Goal: Task Accomplishment & Management: Manage account settings

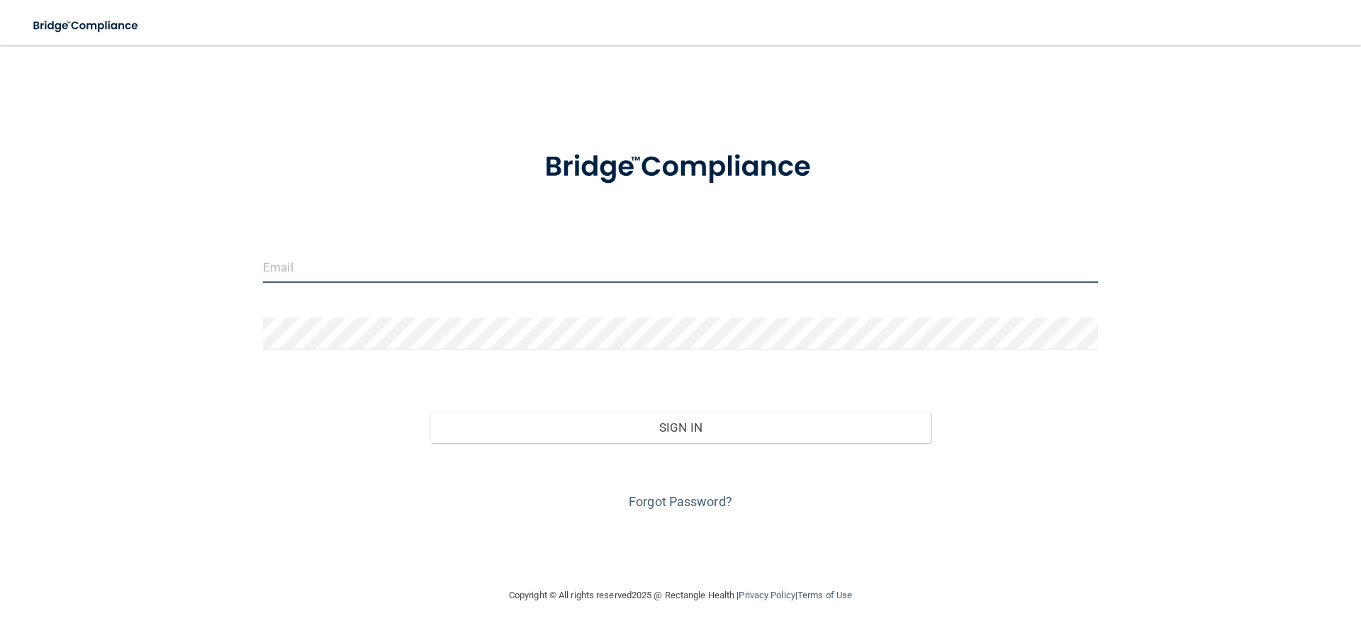
click at [426, 267] on input "email" at bounding box center [680, 267] width 835 height 32
type input "[EMAIL_ADDRESS][DOMAIN_NAME]"
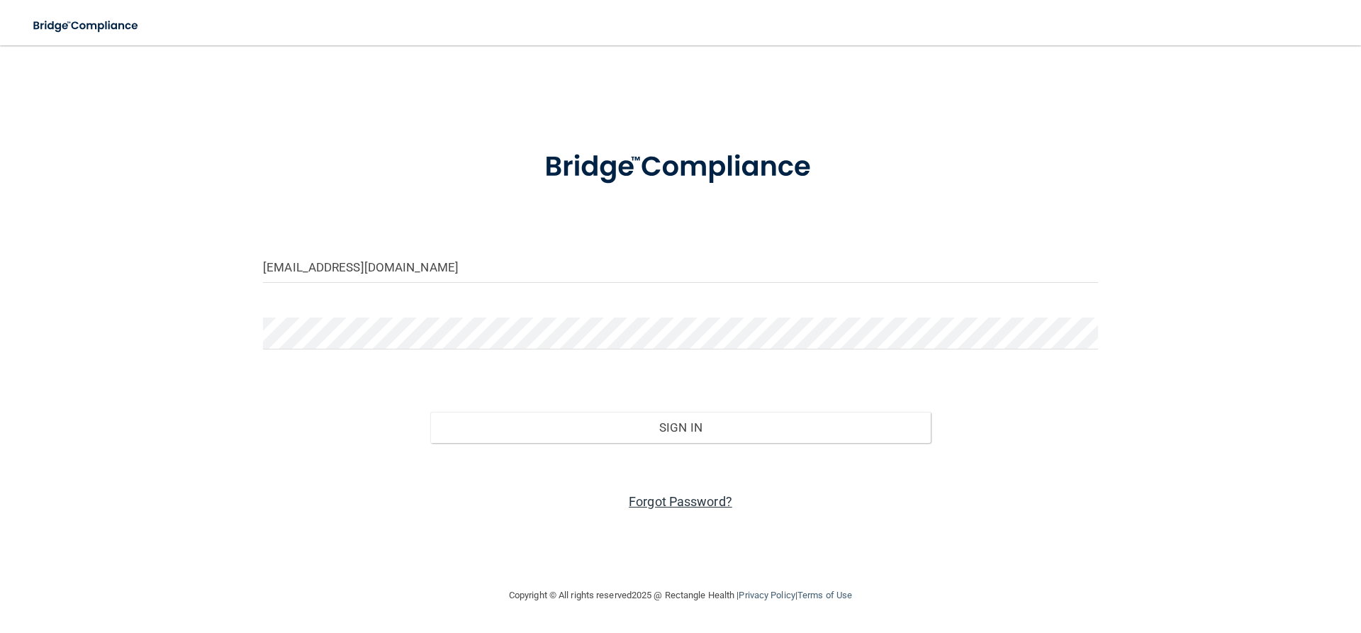
click at [698, 500] on link "Forgot Password?" at bounding box center [681, 501] width 104 height 15
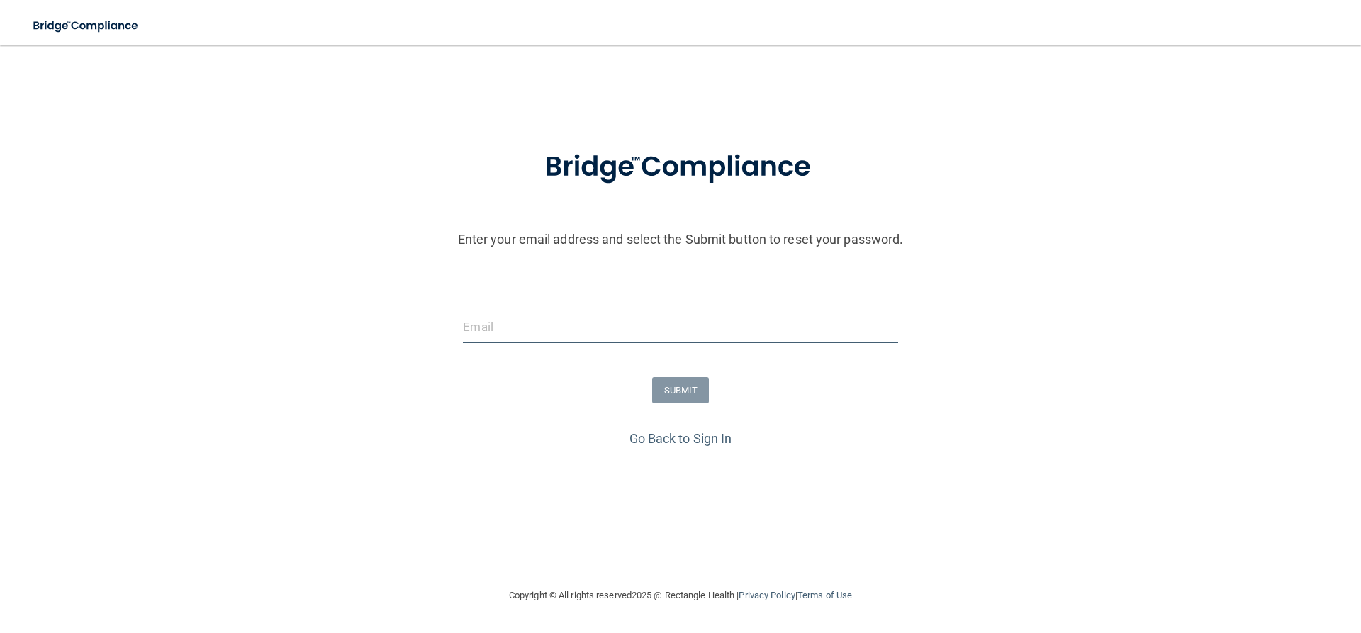
click at [513, 314] on input "email" at bounding box center [680, 327] width 435 height 32
type input "[EMAIL_ADDRESS][DOMAIN_NAME]"
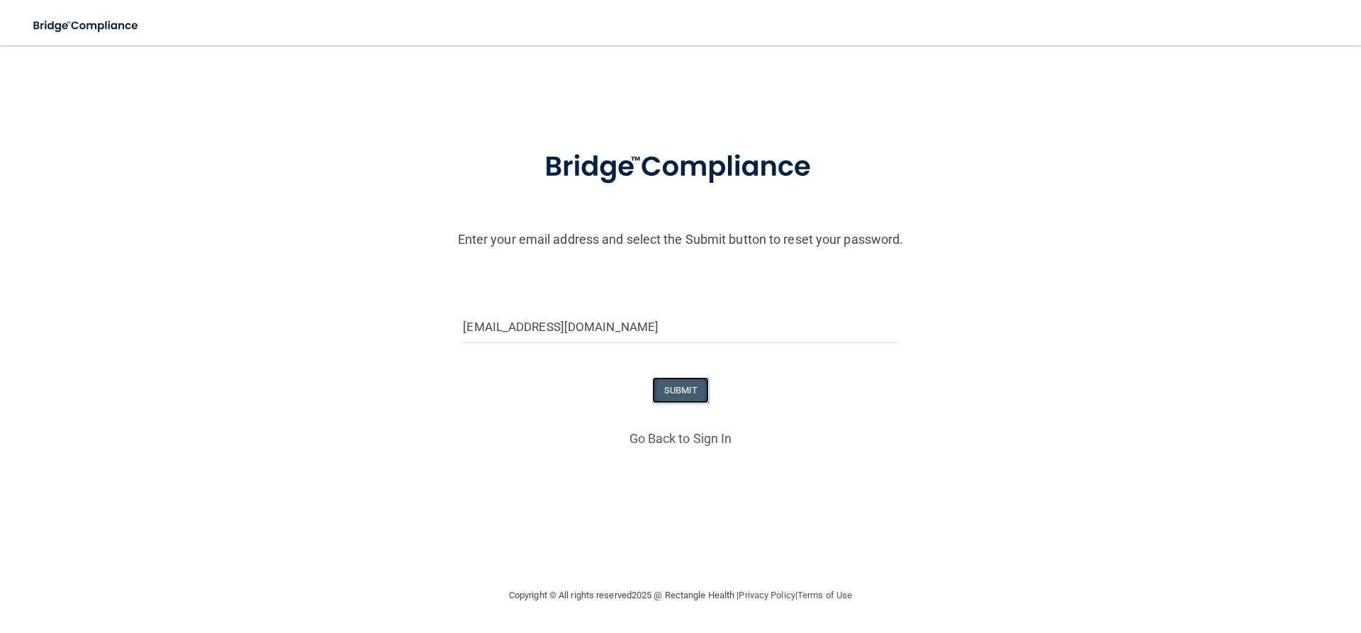
click at [659, 384] on button "SUBMIT" at bounding box center [680, 390] width 57 height 26
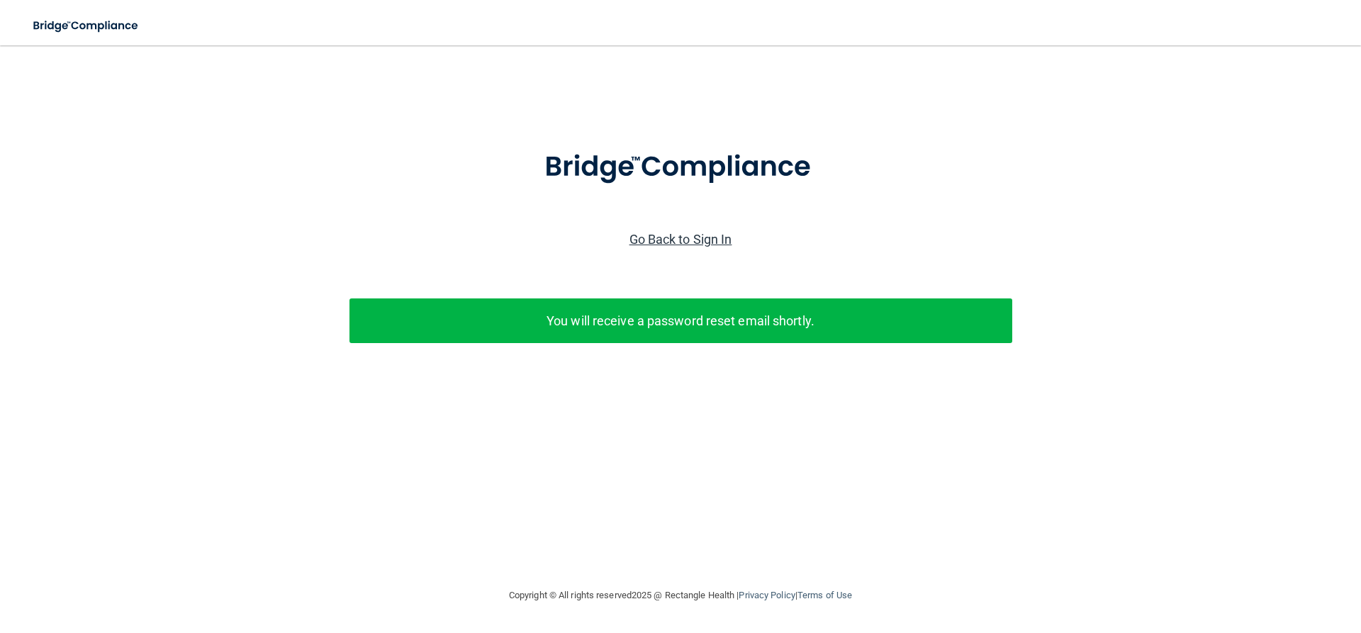
click at [684, 239] on link "Go Back to Sign In" at bounding box center [681, 239] width 103 height 15
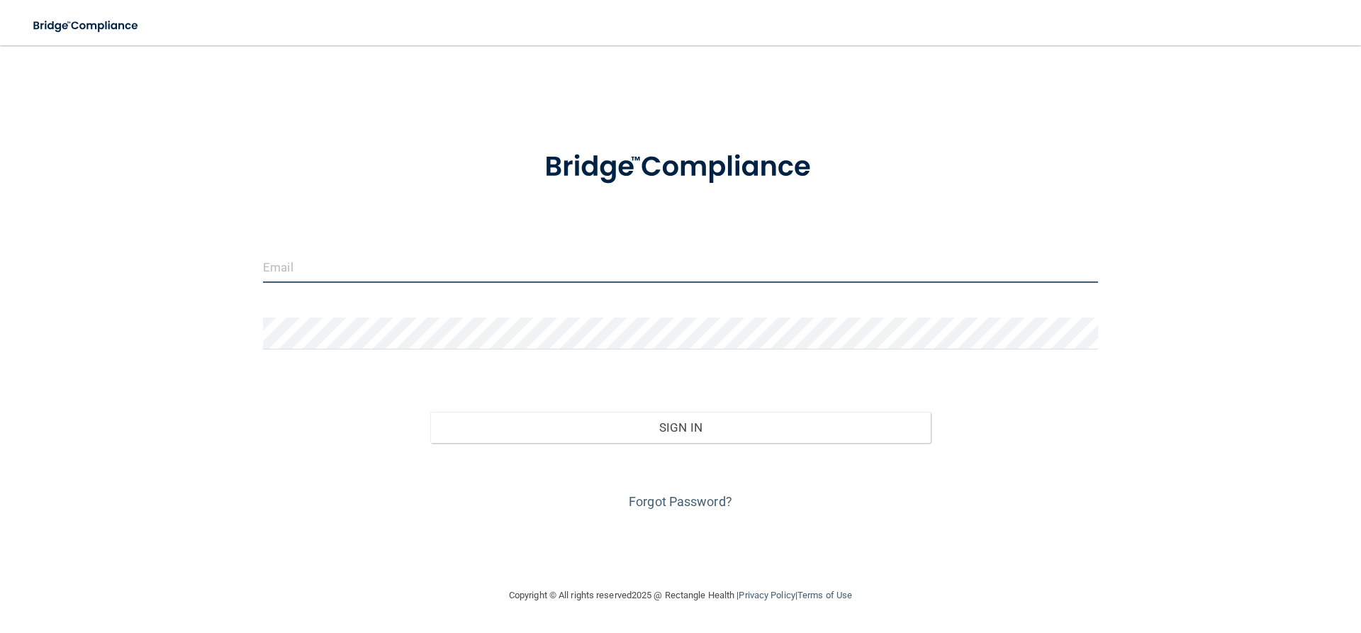
click at [368, 258] on input "email" at bounding box center [680, 267] width 835 height 32
type input "[EMAIL_ADDRESS][DOMAIN_NAME]"
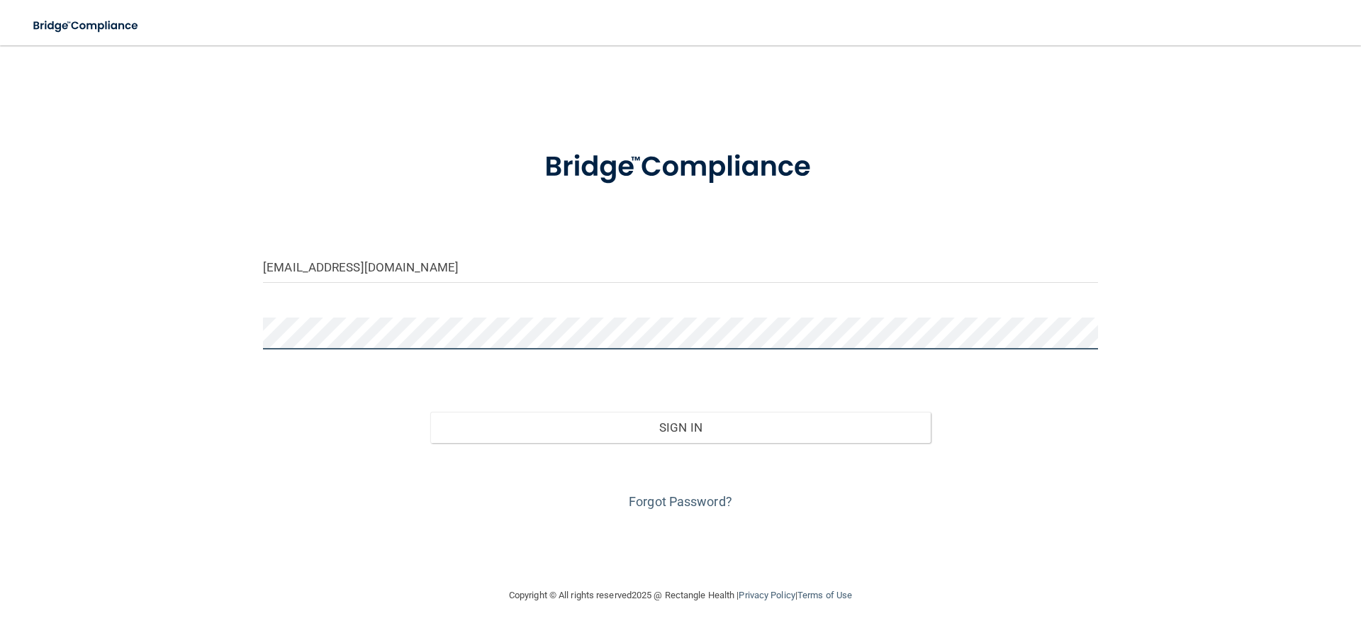
click at [430, 412] on button "Sign In" at bounding box center [680, 427] width 501 height 31
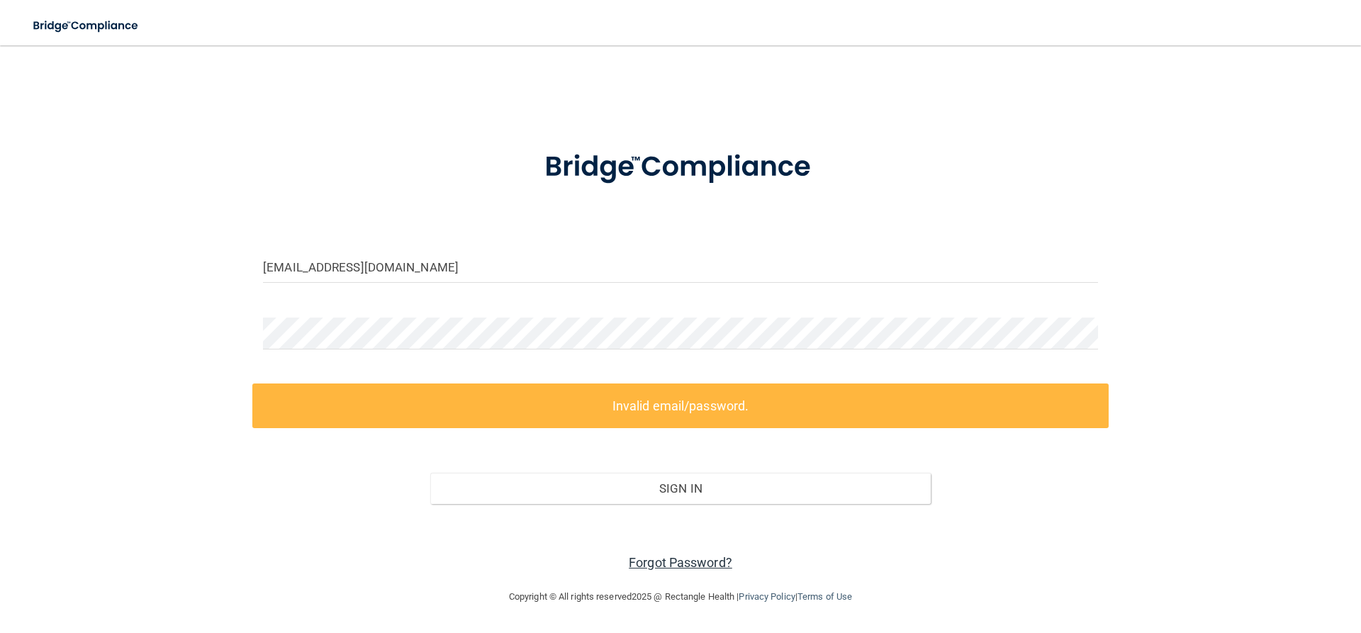
click at [700, 559] on link "Forgot Password?" at bounding box center [681, 562] width 104 height 15
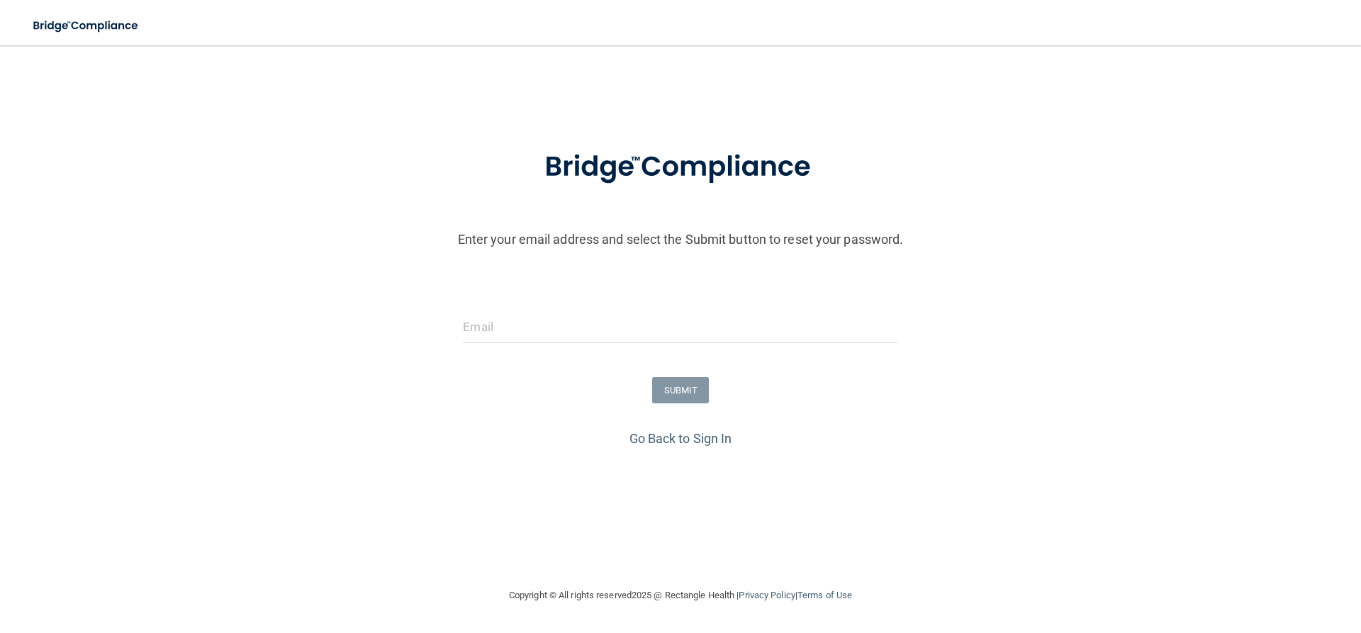
click at [610, 305] on form "Enter your email address and select the Submit button to reset your password. S…" at bounding box center [680, 278] width 1347 height 296
click at [583, 331] on input "email" at bounding box center [680, 327] width 435 height 32
type input "[EMAIL_ADDRESS][DOMAIN_NAME]"
click at [676, 381] on button "SUBMIT" at bounding box center [680, 390] width 57 height 26
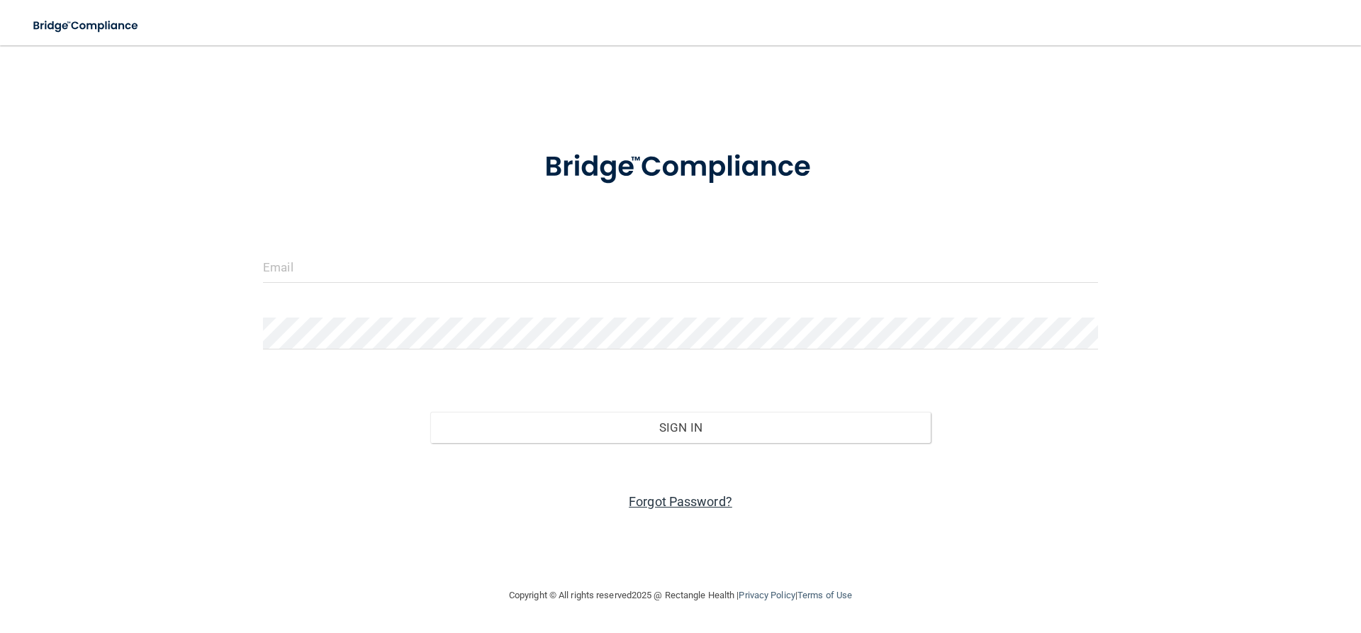
click at [697, 503] on link "Forgot Password?" at bounding box center [681, 501] width 104 height 15
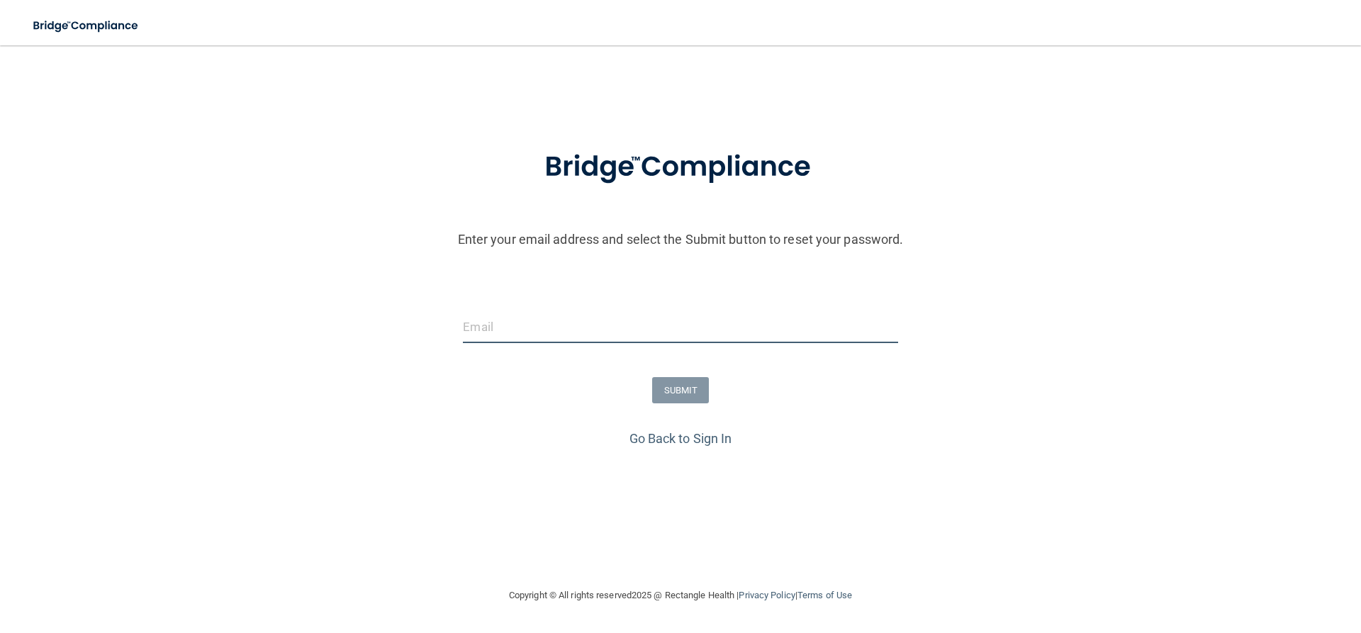
click at [518, 323] on input "email" at bounding box center [680, 327] width 435 height 32
type input "[EMAIL_ADDRESS][DOMAIN_NAME]"
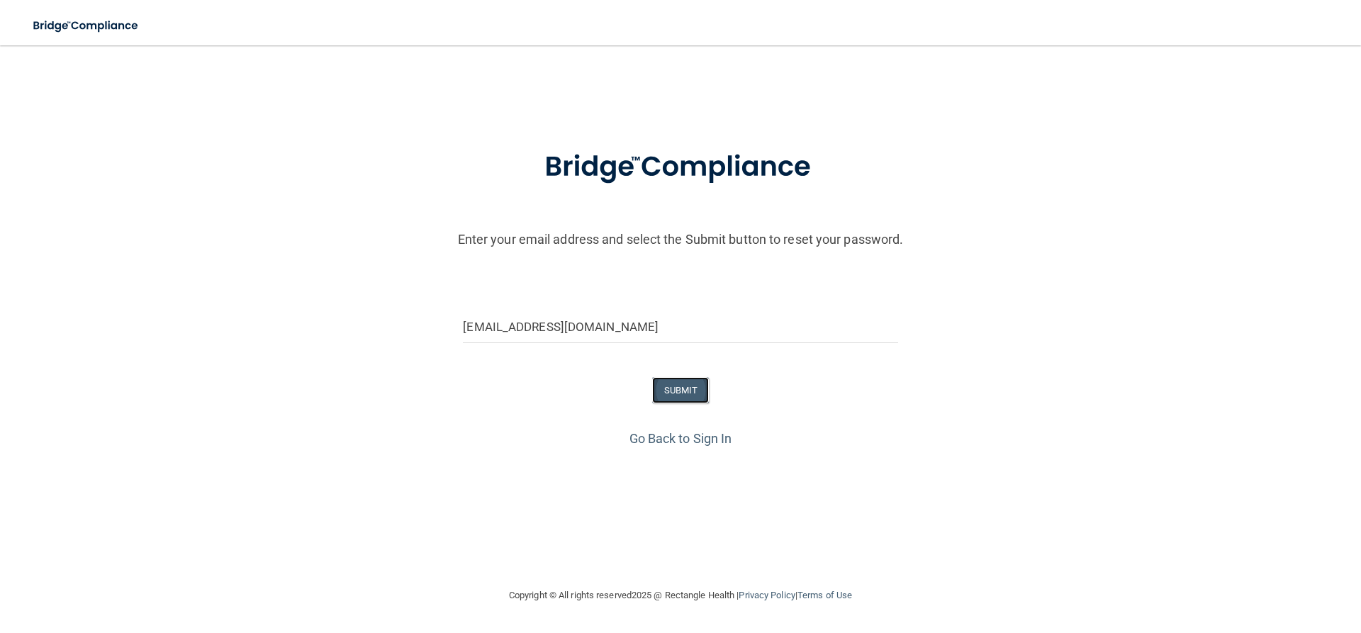
click at [679, 386] on button "SUBMIT" at bounding box center [680, 390] width 57 height 26
